Goal: Check status

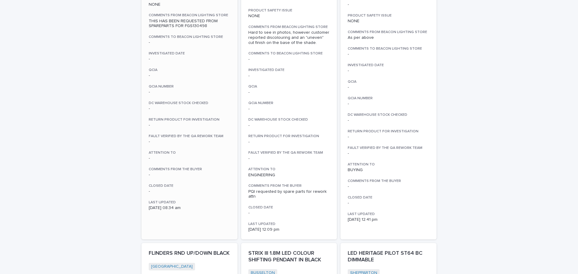
scroll to position [874, 0]
